Goal: Information Seeking & Learning: Understand process/instructions

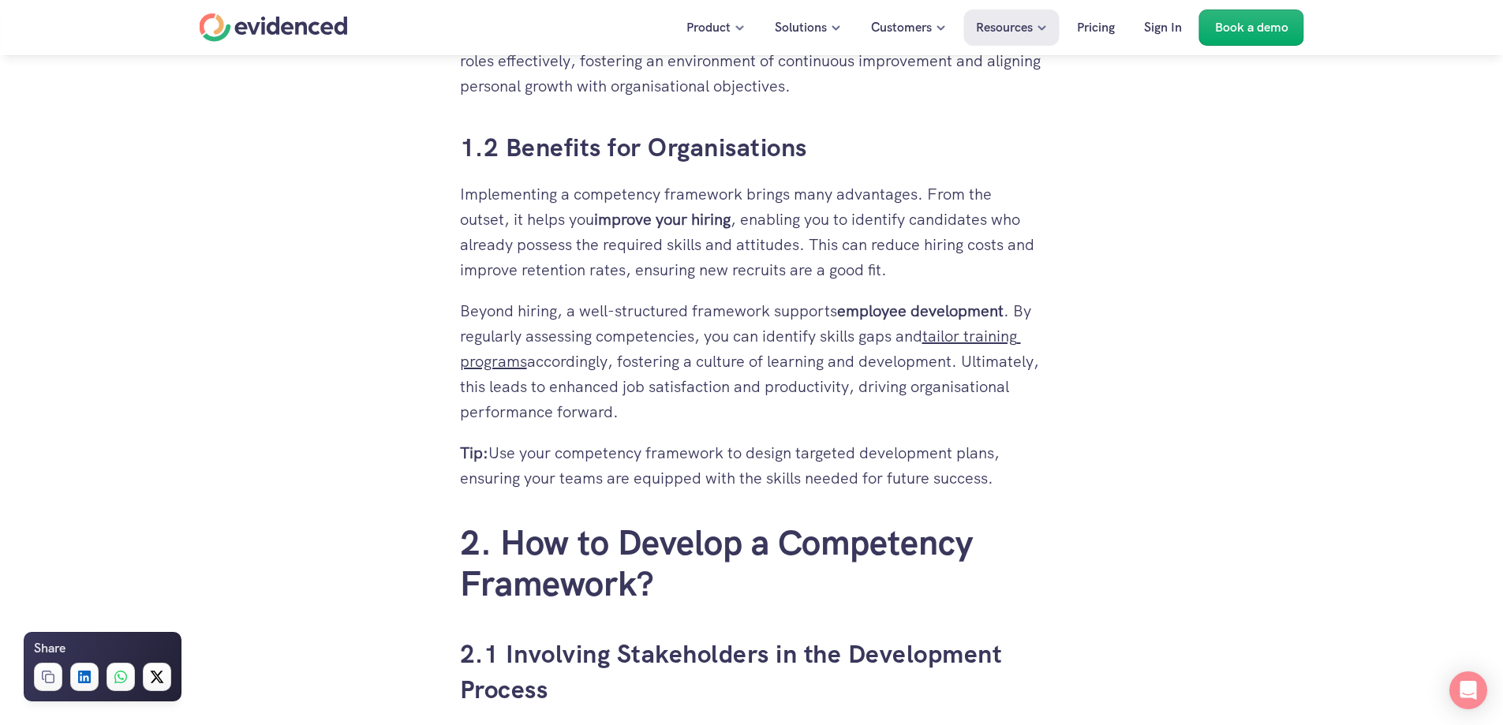
scroll to position [1420, 0]
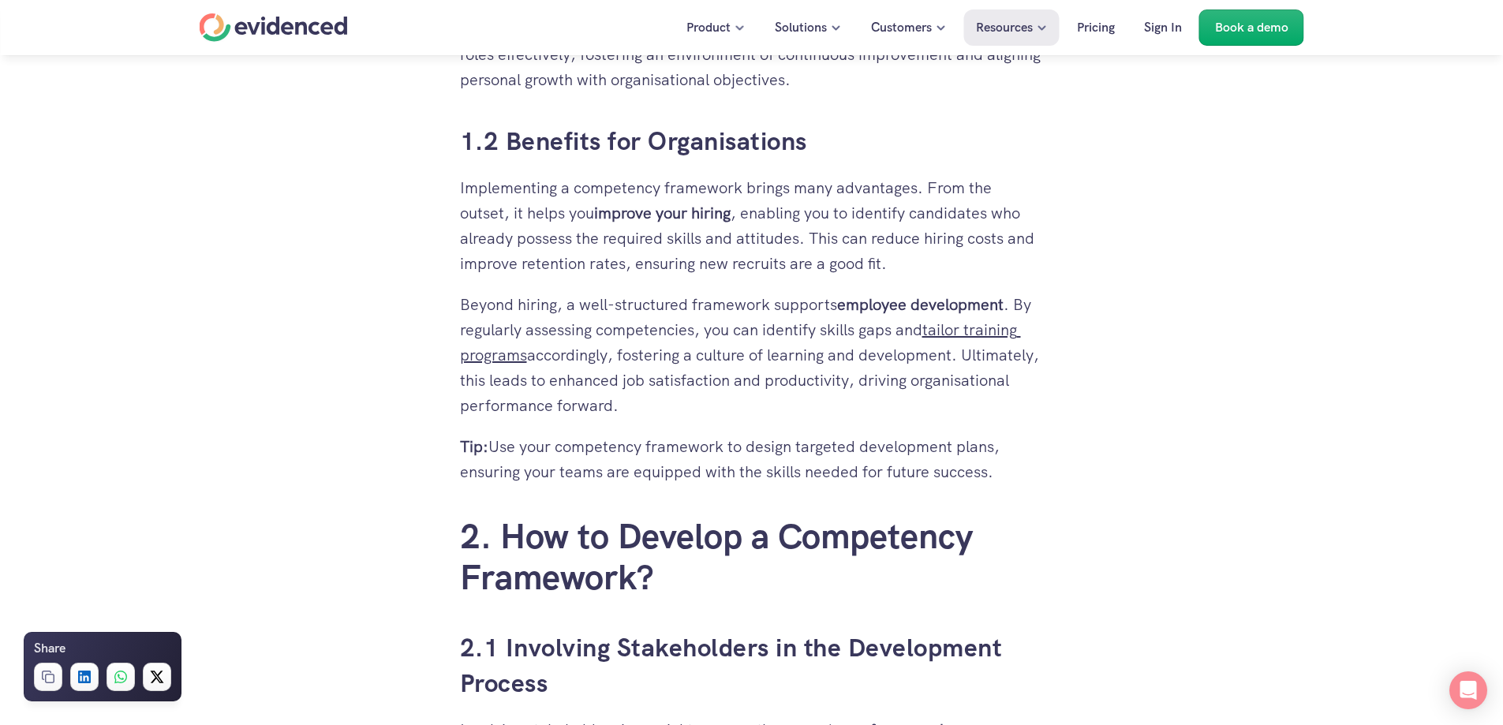
click at [806, 229] on p "Implementing a competency framework brings many advantages. From the outset, it…" at bounding box center [752, 225] width 584 height 101
drag, startPoint x: 817, startPoint y: 245, endPoint x: 817, endPoint y: 287, distance: 42.6
click at [516, 264] on p "Implementing a competency framework brings many advantages. From the outset, it…" at bounding box center [752, 225] width 584 height 101
click at [738, 357] on p "Beyond hiring, a well-structured framework supports employee development . By r…" at bounding box center [752, 355] width 584 height 126
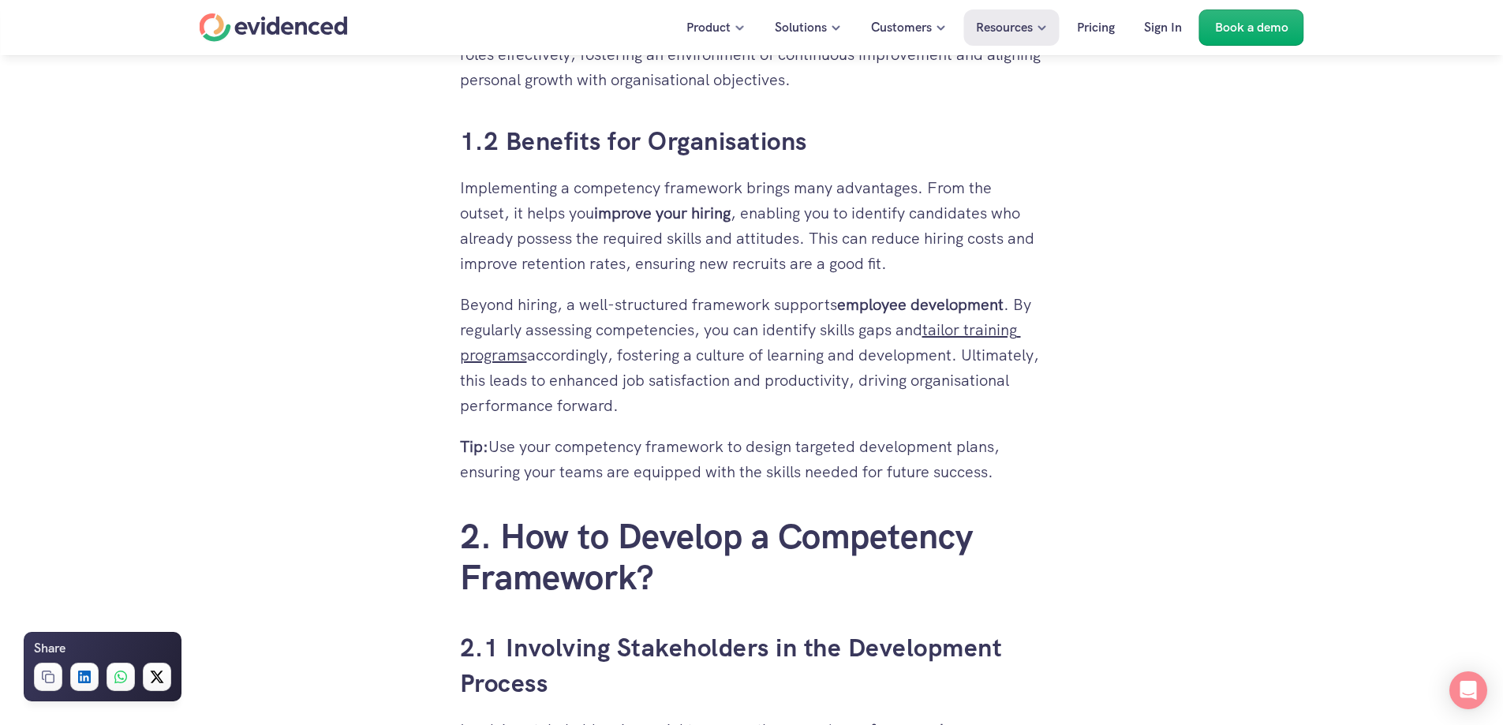
drag, startPoint x: 842, startPoint y: 329, endPoint x: 846, endPoint y: 355, distance: 26.3
click at [846, 355] on p "Beyond hiring, a well-structured framework supports employee development . By r…" at bounding box center [752, 355] width 584 height 126
click at [926, 368] on p "Beyond hiring, a well-structured framework supports employee development . By r…" at bounding box center [752, 355] width 584 height 126
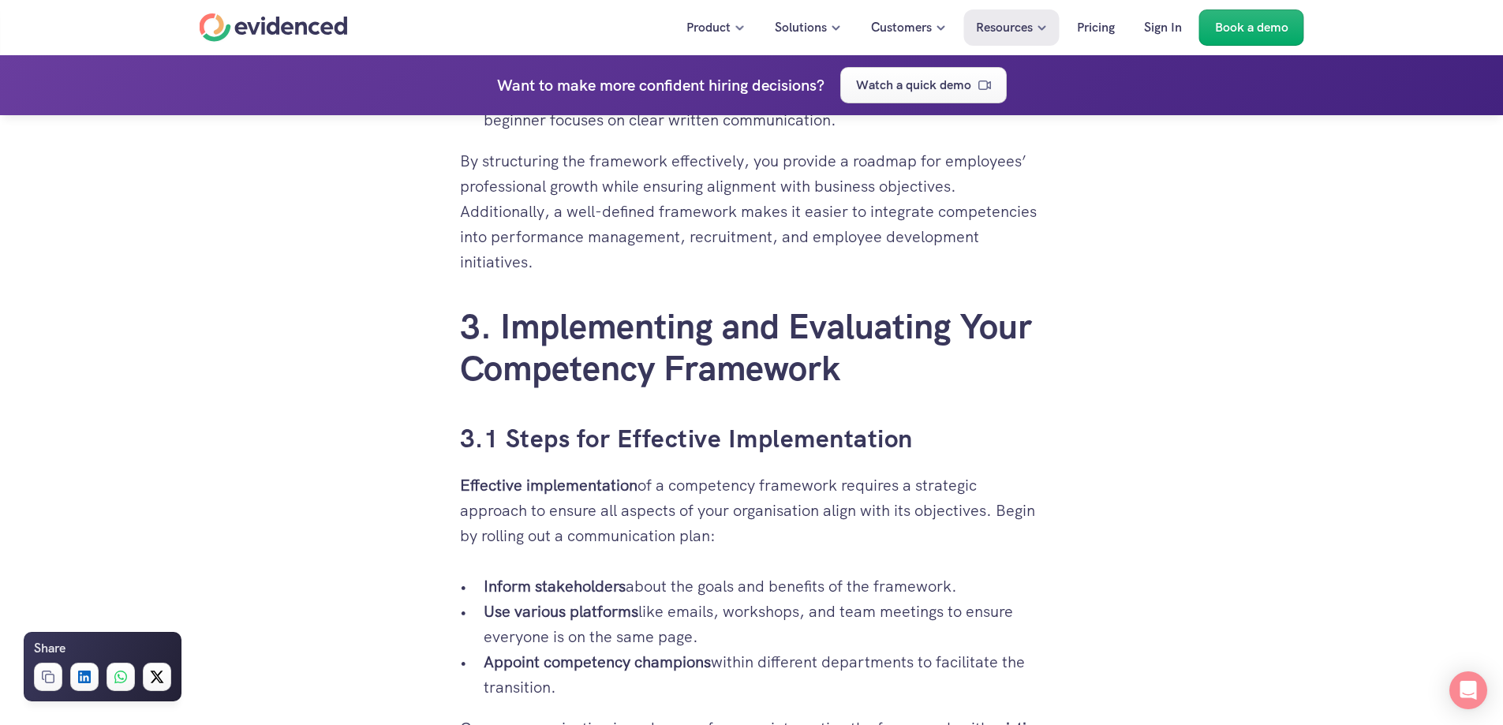
scroll to position [3314, 0]
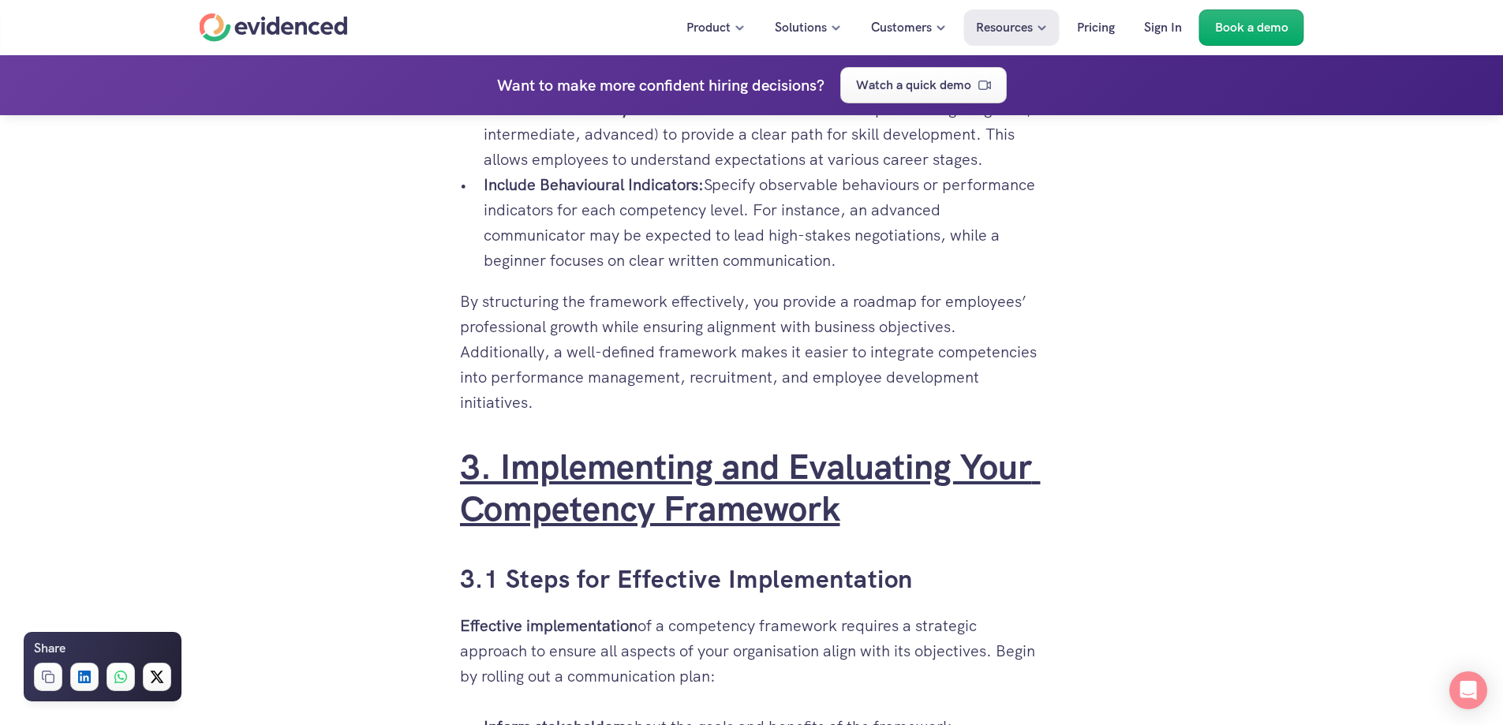
click at [470, 463] on link "3. Implementing and Evaluating Your Competency Framework" at bounding box center [750, 487] width 581 height 87
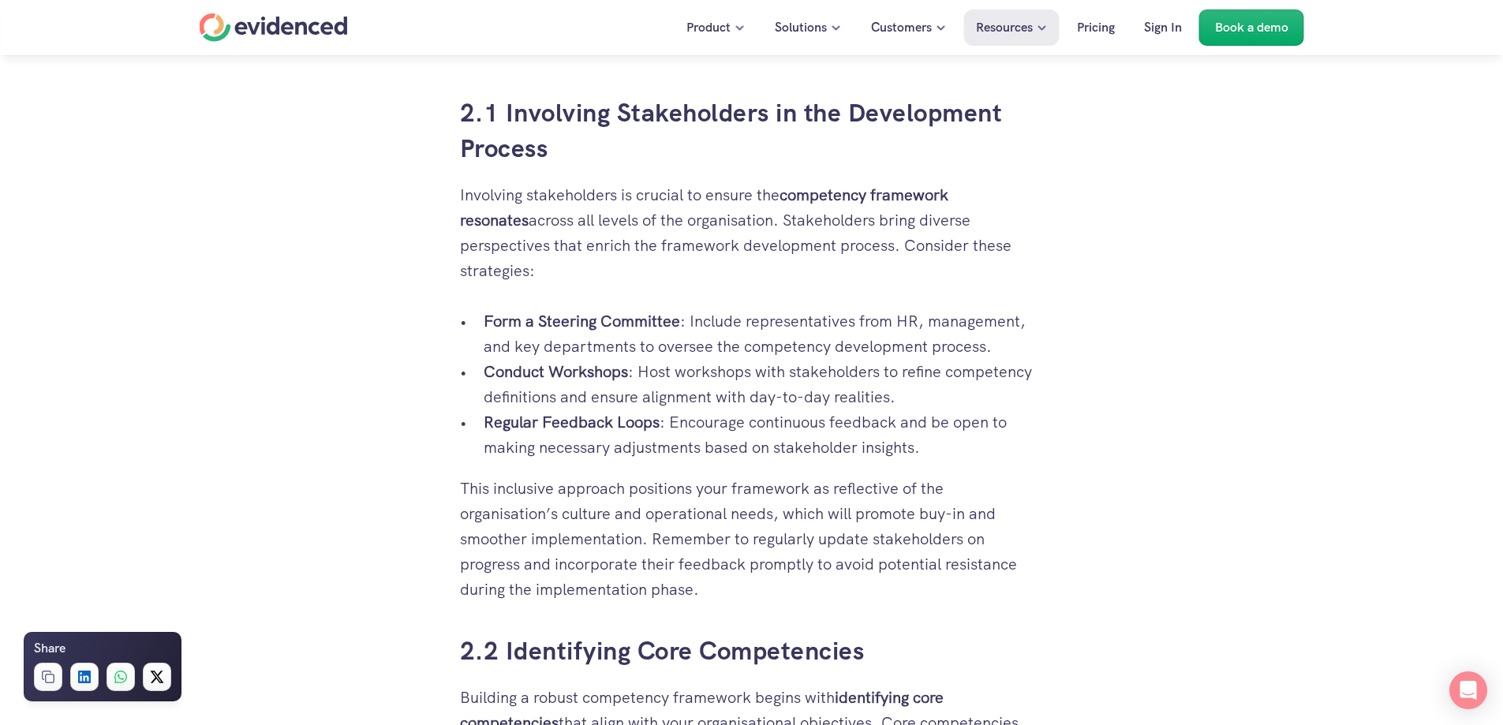
scroll to position [1952, 0]
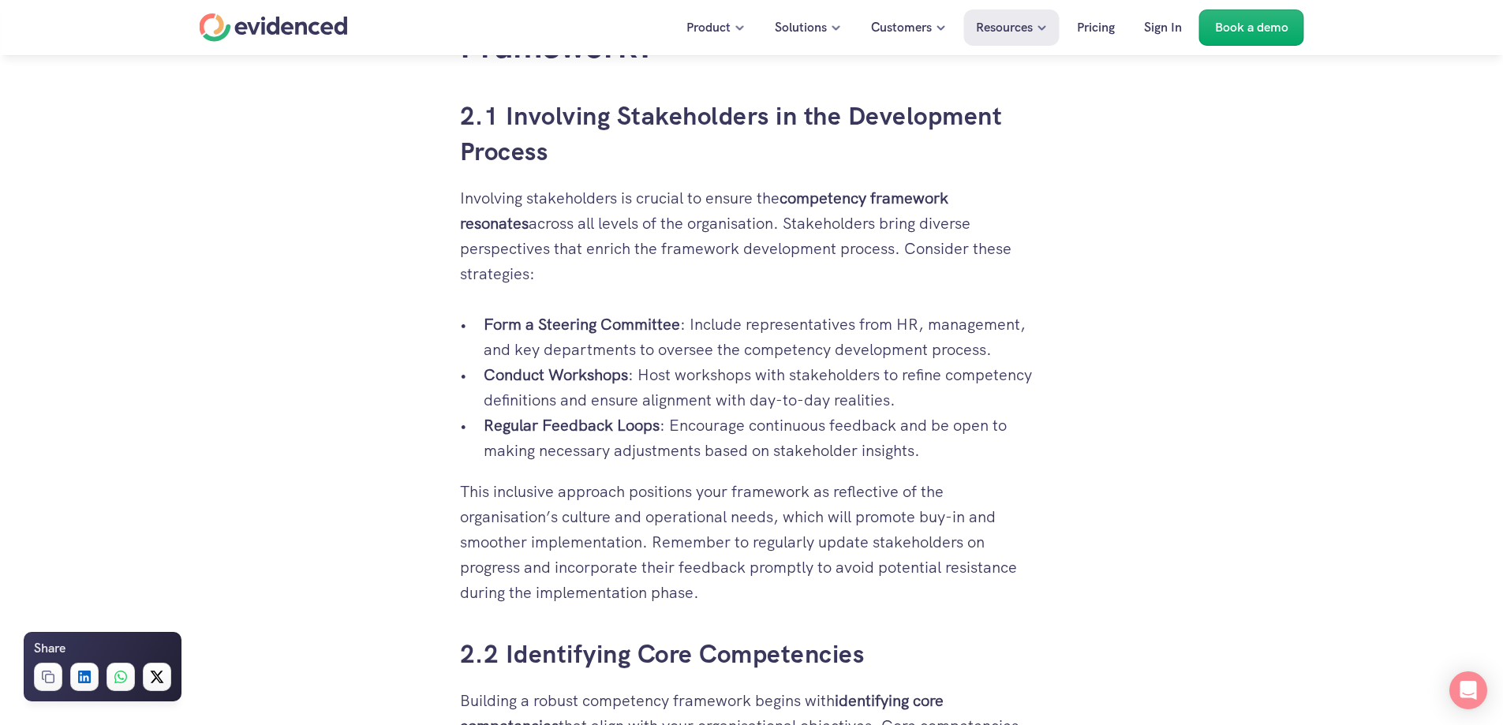
click at [487, 314] on strong "Form a Steering Committee" at bounding box center [582, 324] width 196 height 21
drag, startPoint x: 455, startPoint y: 193, endPoint x: 747, endPoint y: 563, distance: 472.5
copy div "Involving stakeholders is crucial to ensure the competency framework resonates …"
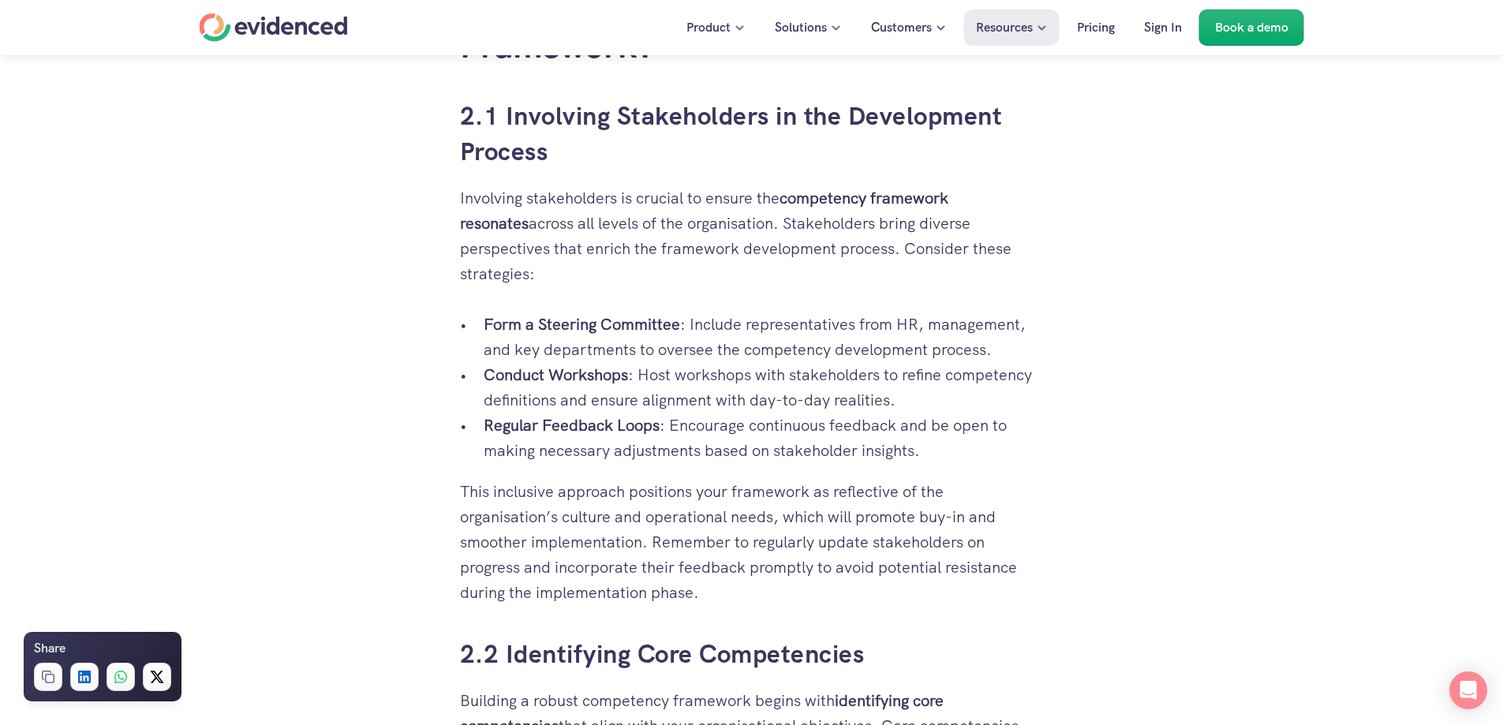
click at [608, 518] on p "This inclusive approach positions your framework as reflective of the organisat…" at bounding box center [752, 542] width 584 height 126
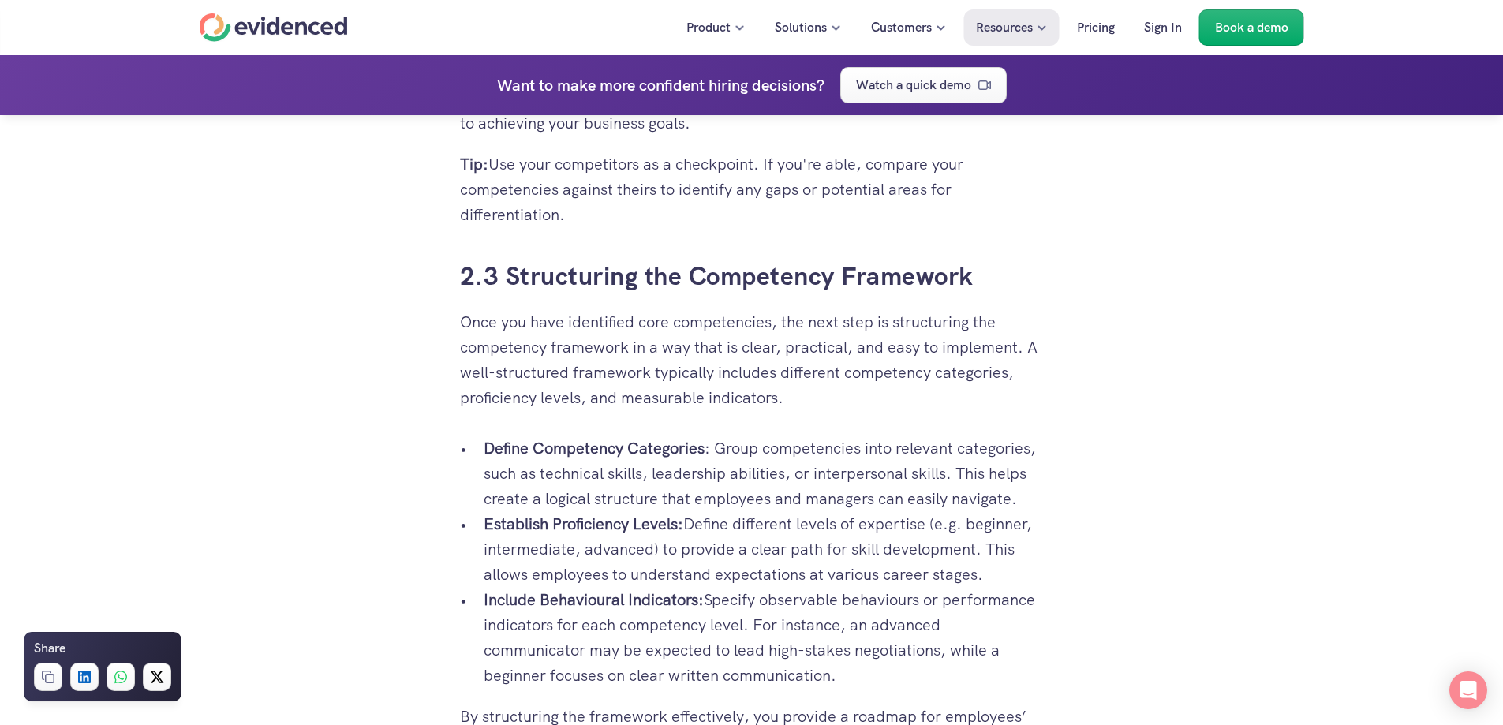
scroll to position [2978, 0]
